Goal: Navigation & Orientation: Go to known website

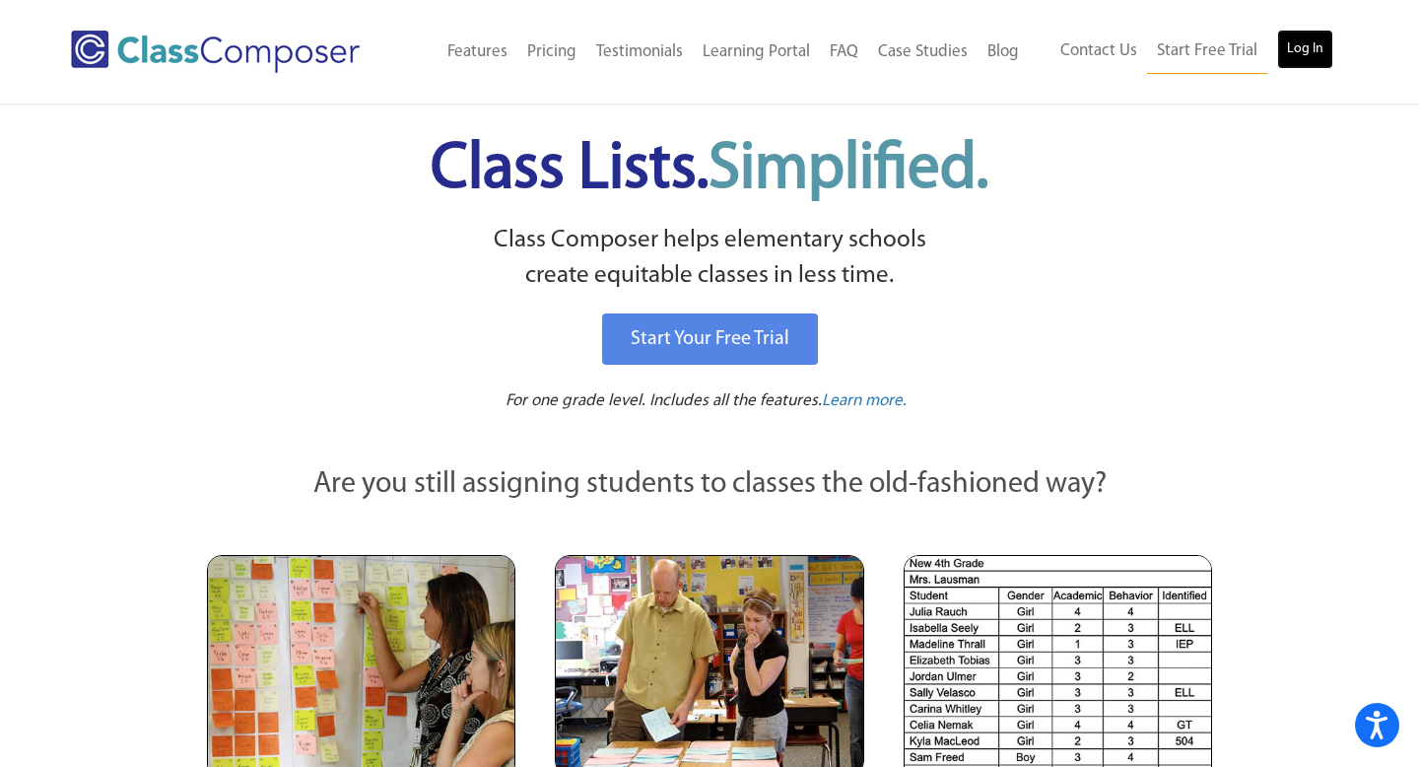
click at [1316, 40] on link "Log In" at bounding box center [1305, 49] width 56 height 39
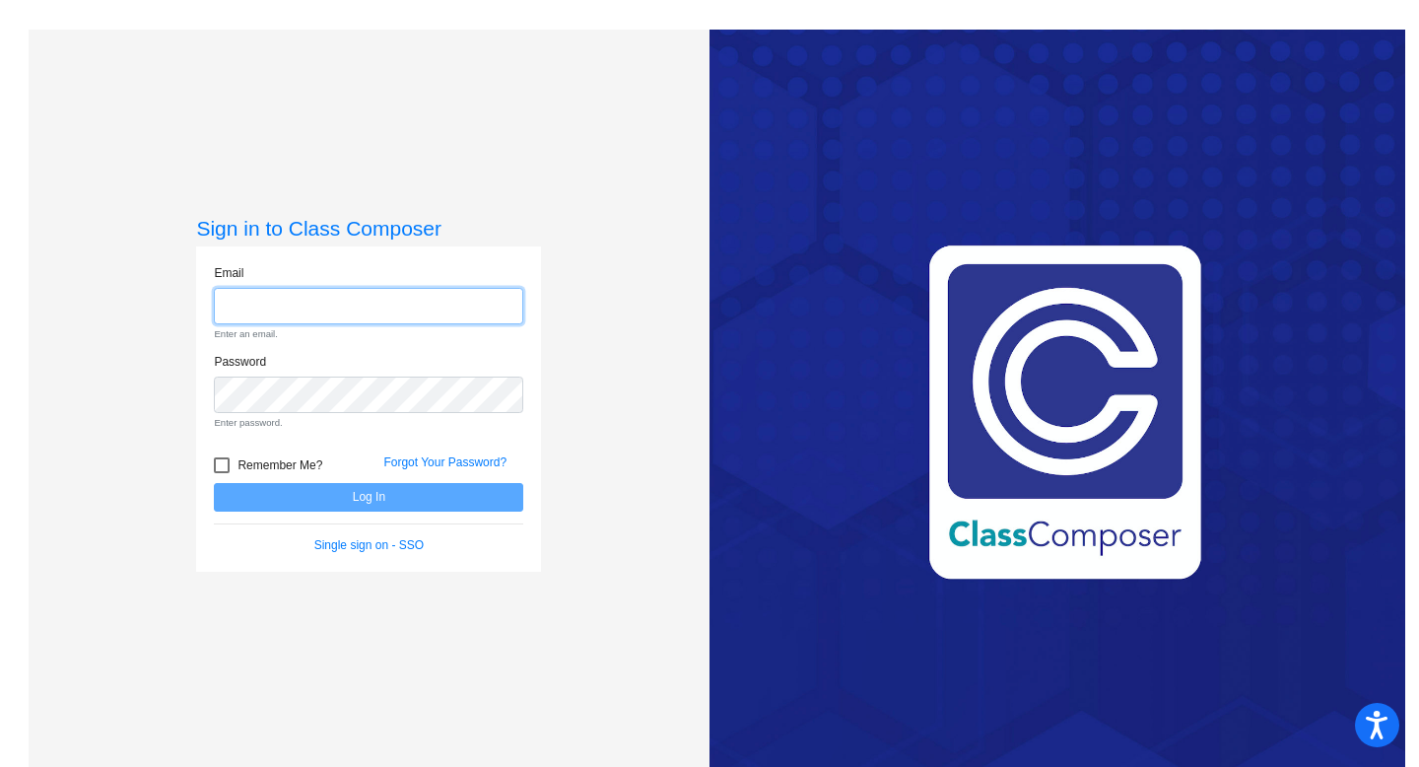
type input "[EMAIL_ADDRESS][DOMAIN_NAME]"
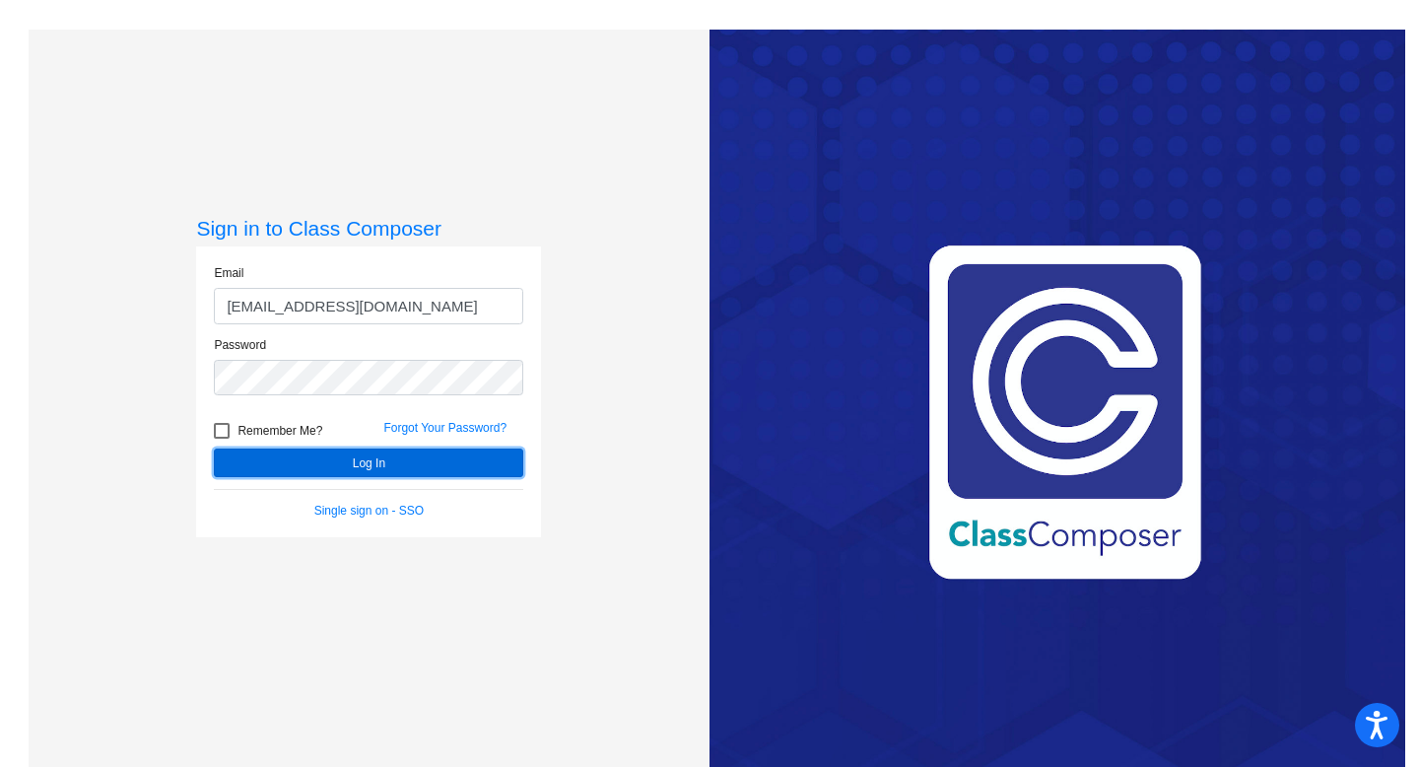
click at [395, 473] on button "Log In" at bounding box center [368, 462] width 309 height 29
